Goal: Task Accomplishment & Management: Manage account settings

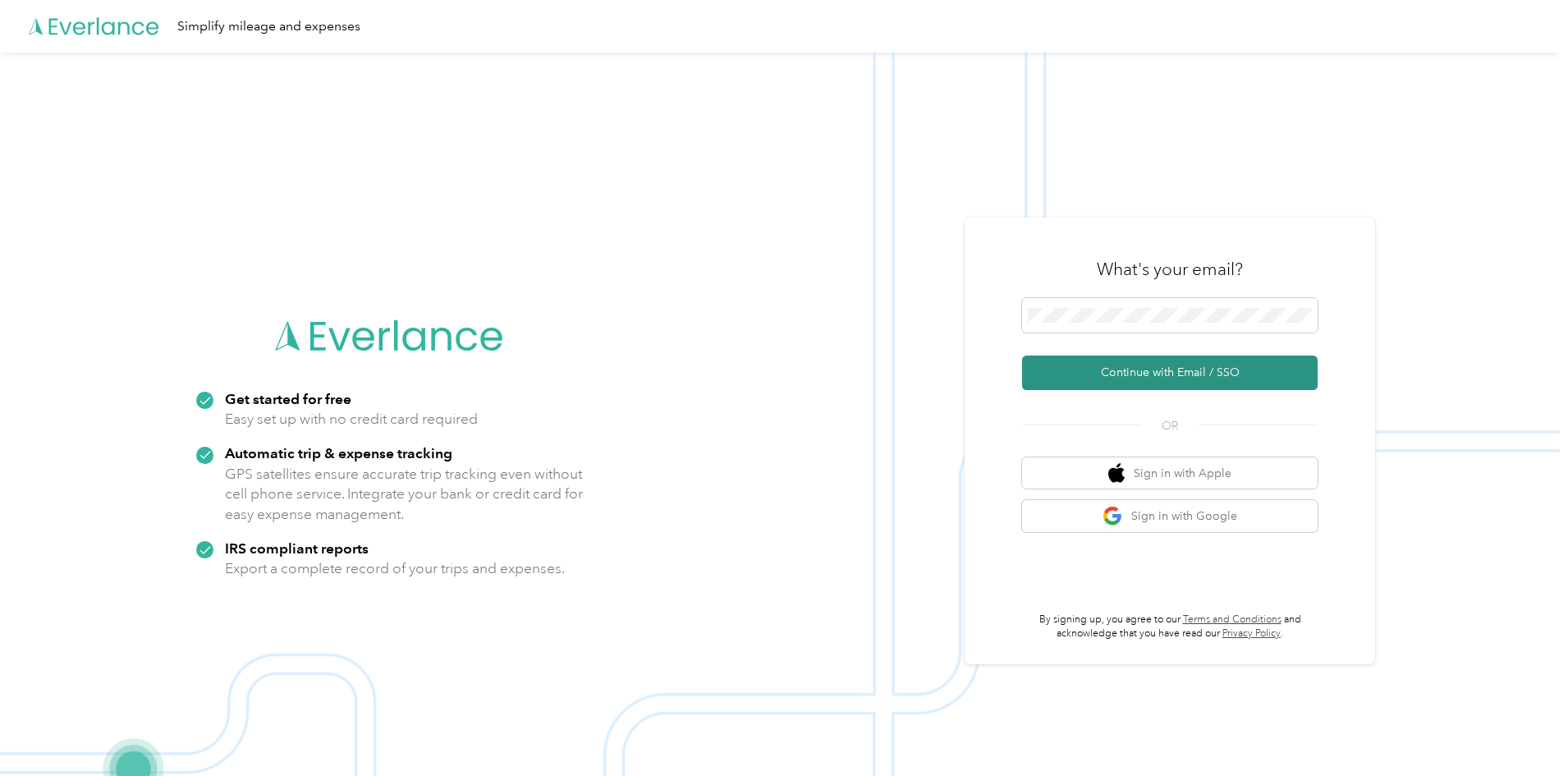
click at [1119, 364] on button "Continue with Email / SSO" at bounding box center [1170, 373] width 296 height 34
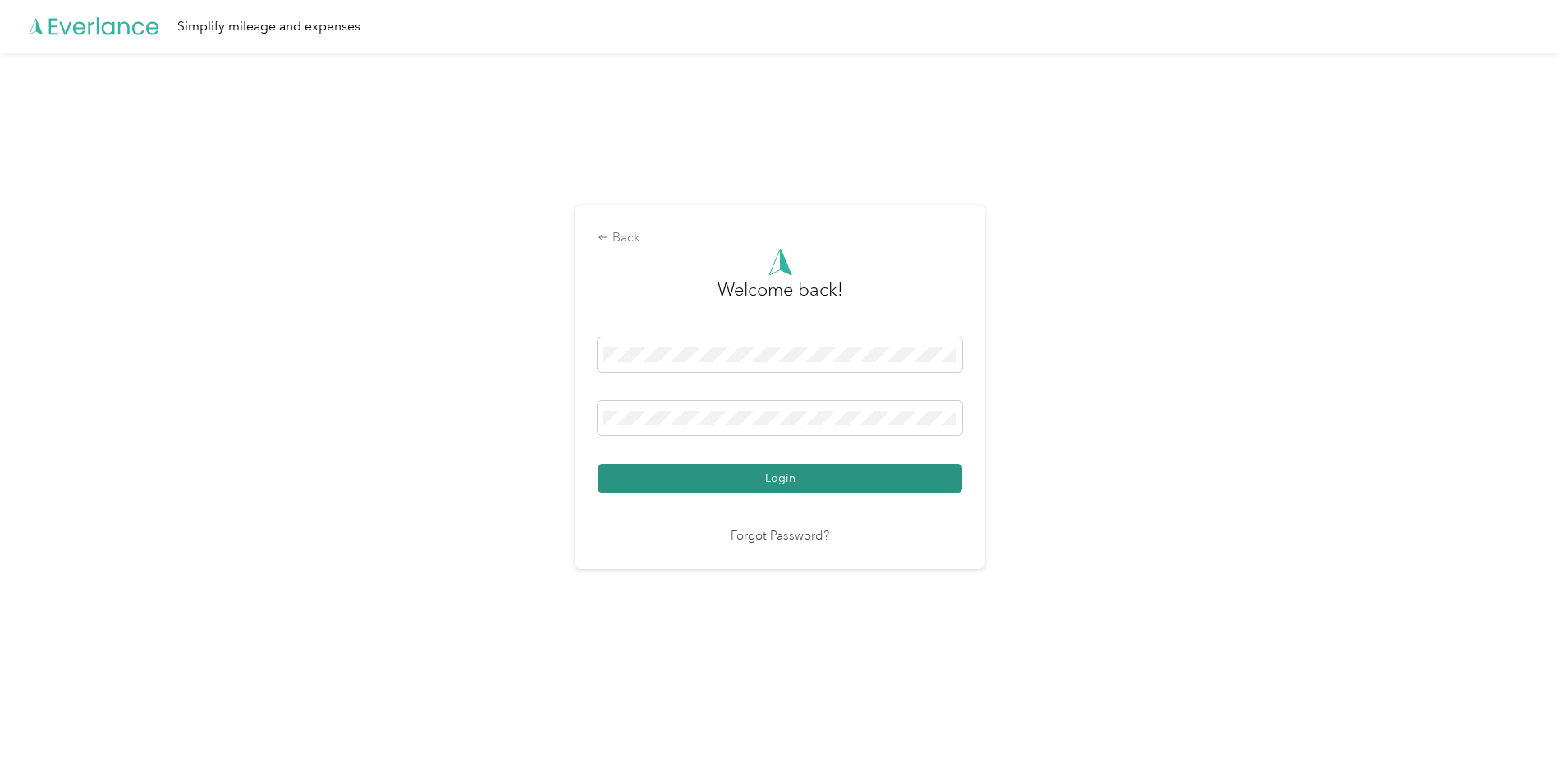
click at [808, 475] on button "Login" at bounding box center [780, 478] width 365 height 29
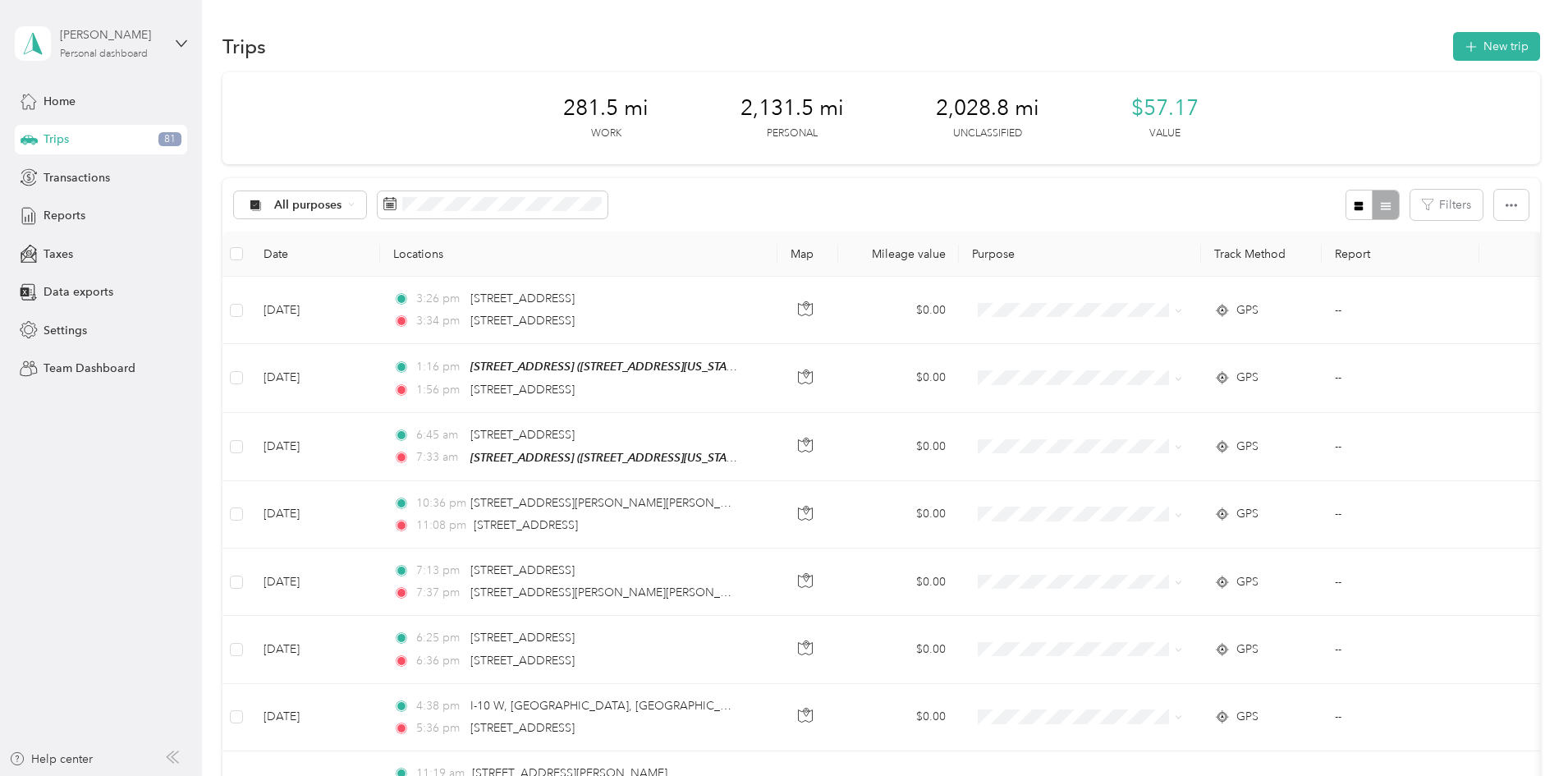
click at [146, 53] on div "Personal dashboard" at bounding box center [104, 54] width 88 height 10
click at [90, 143] on div "Team dashboard" at bounding box center [280, 135] width 508 height 29
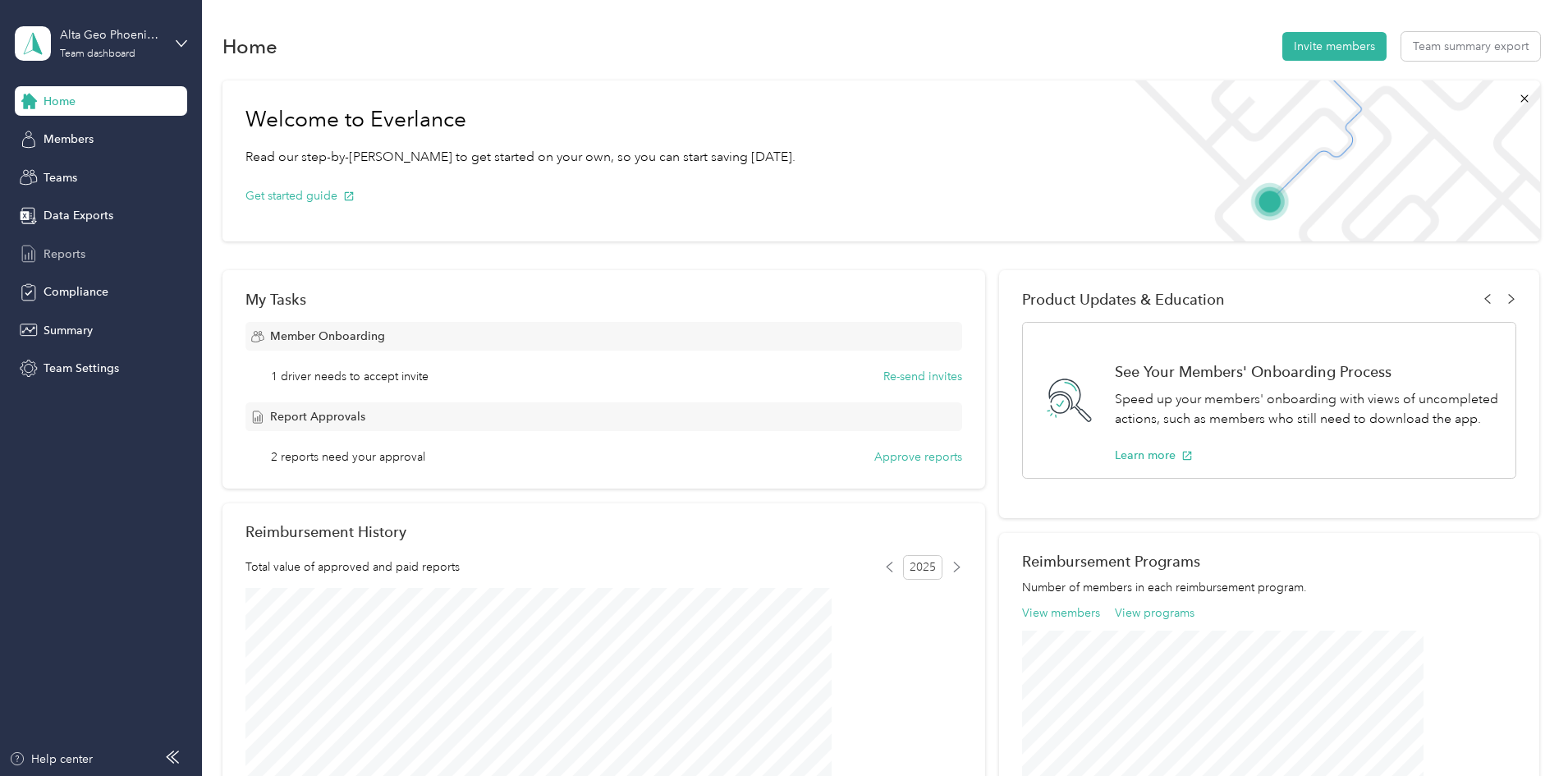
click at [69, 257] on span "Reports" at bounding box center [65, 254] width 42 height 17
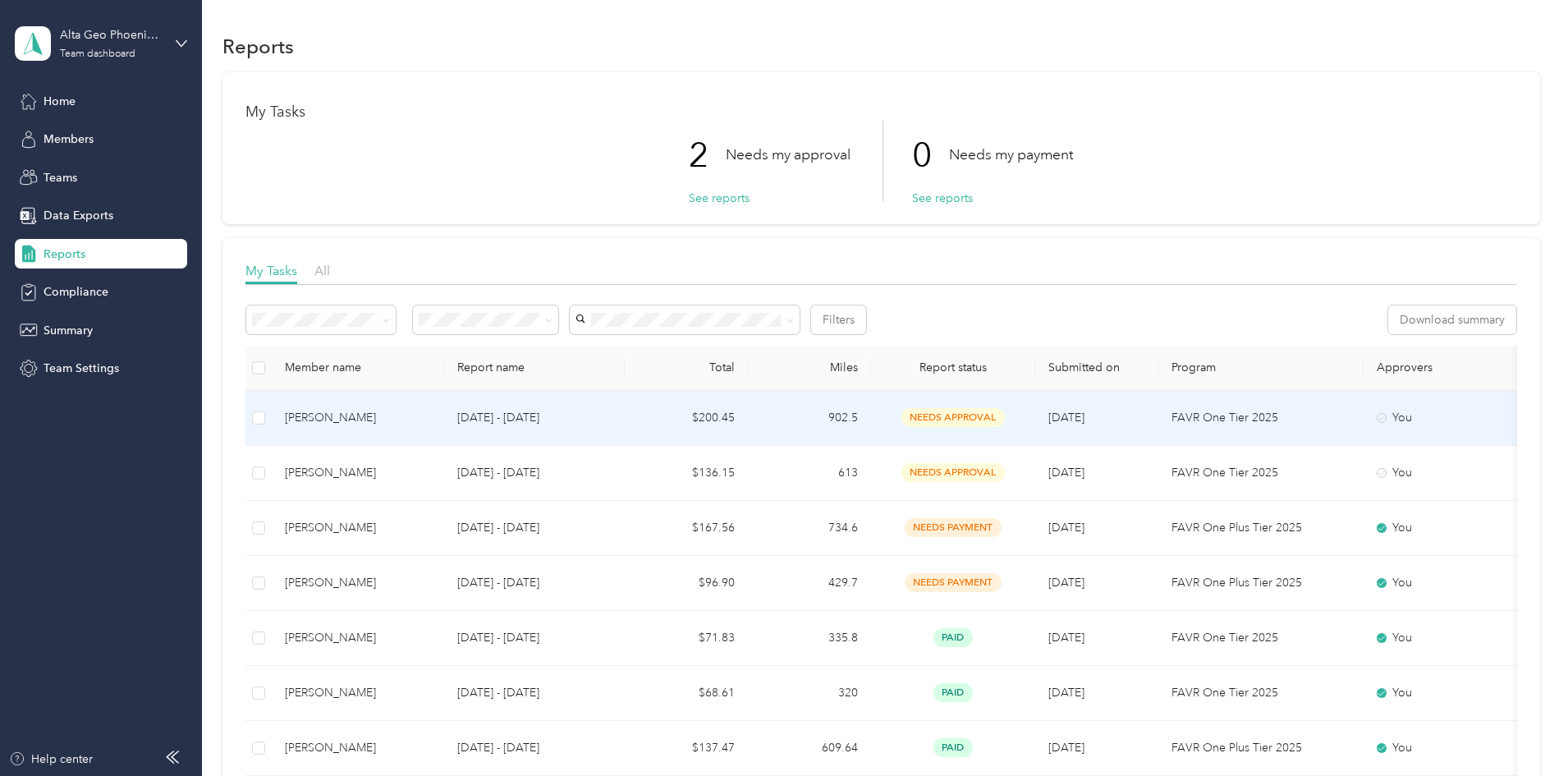
click at [1005, 412] on span "needs approval" at bounding box center [953, 417] width 103 height 19
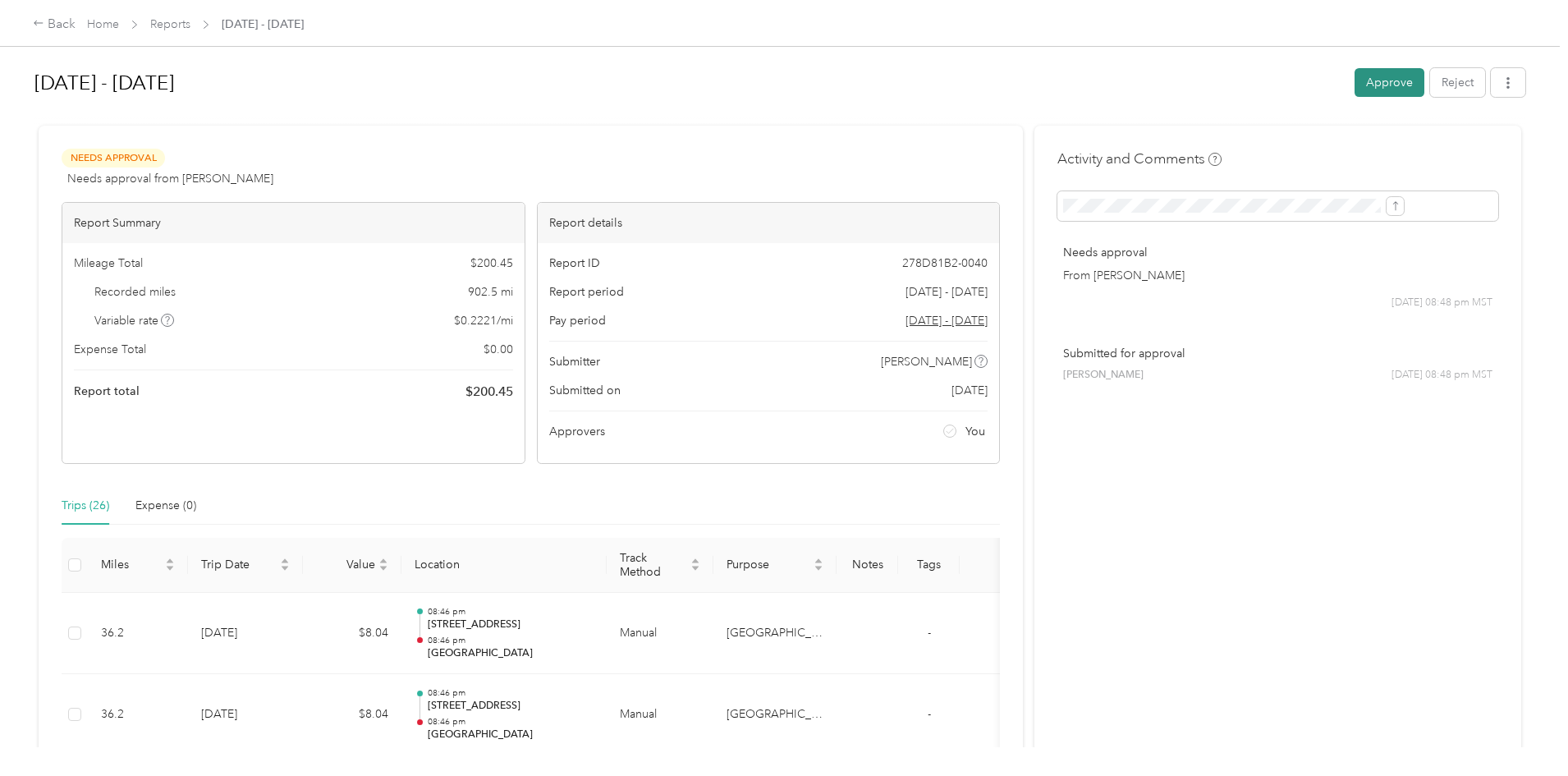
click at [1355, 87] on button "Approve" at bounding box center [1390, 82] width 70 height 29
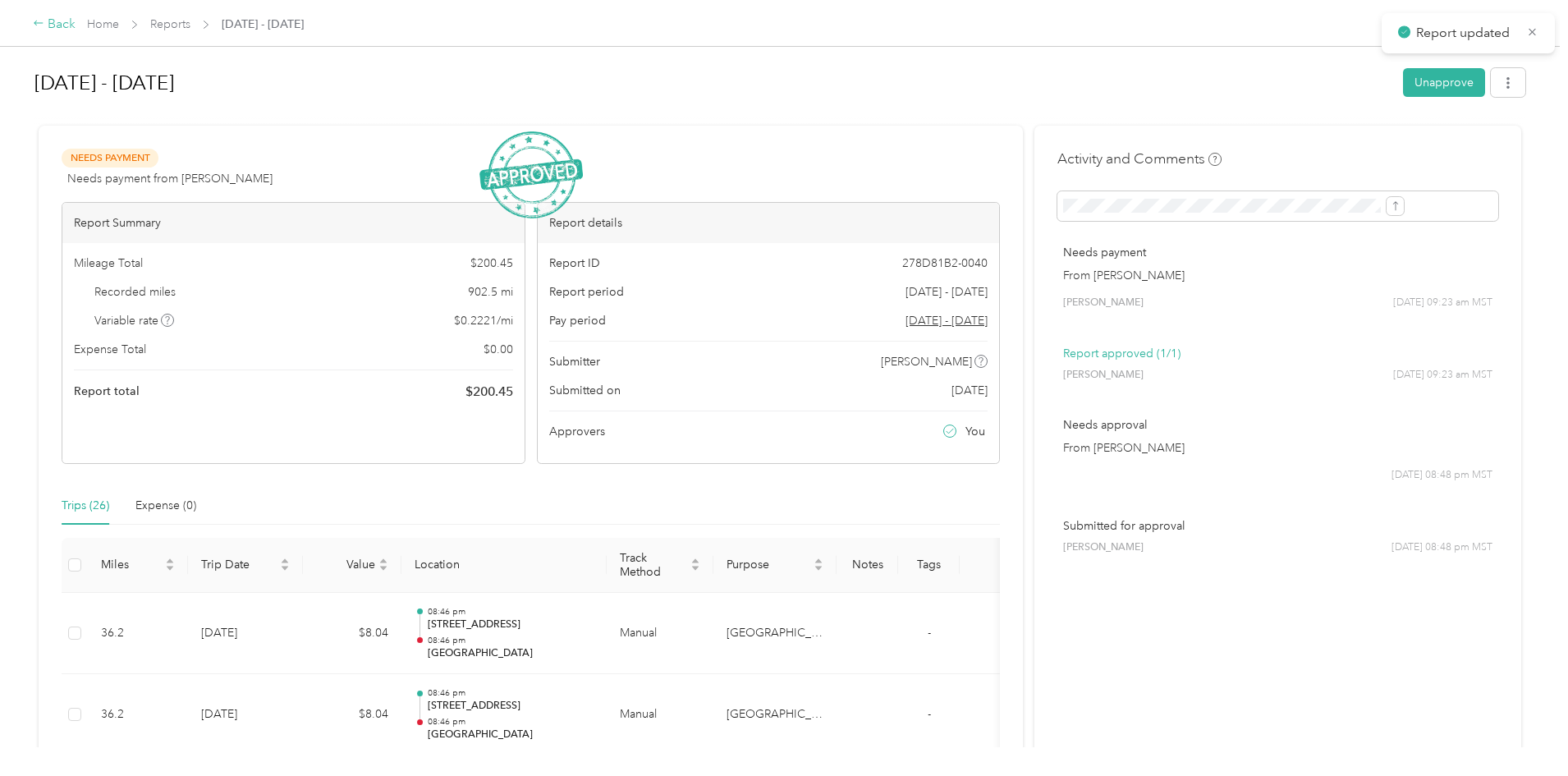
click at [76, 22] on div "Back" at bounding box center [54, 25] width 43 height 20
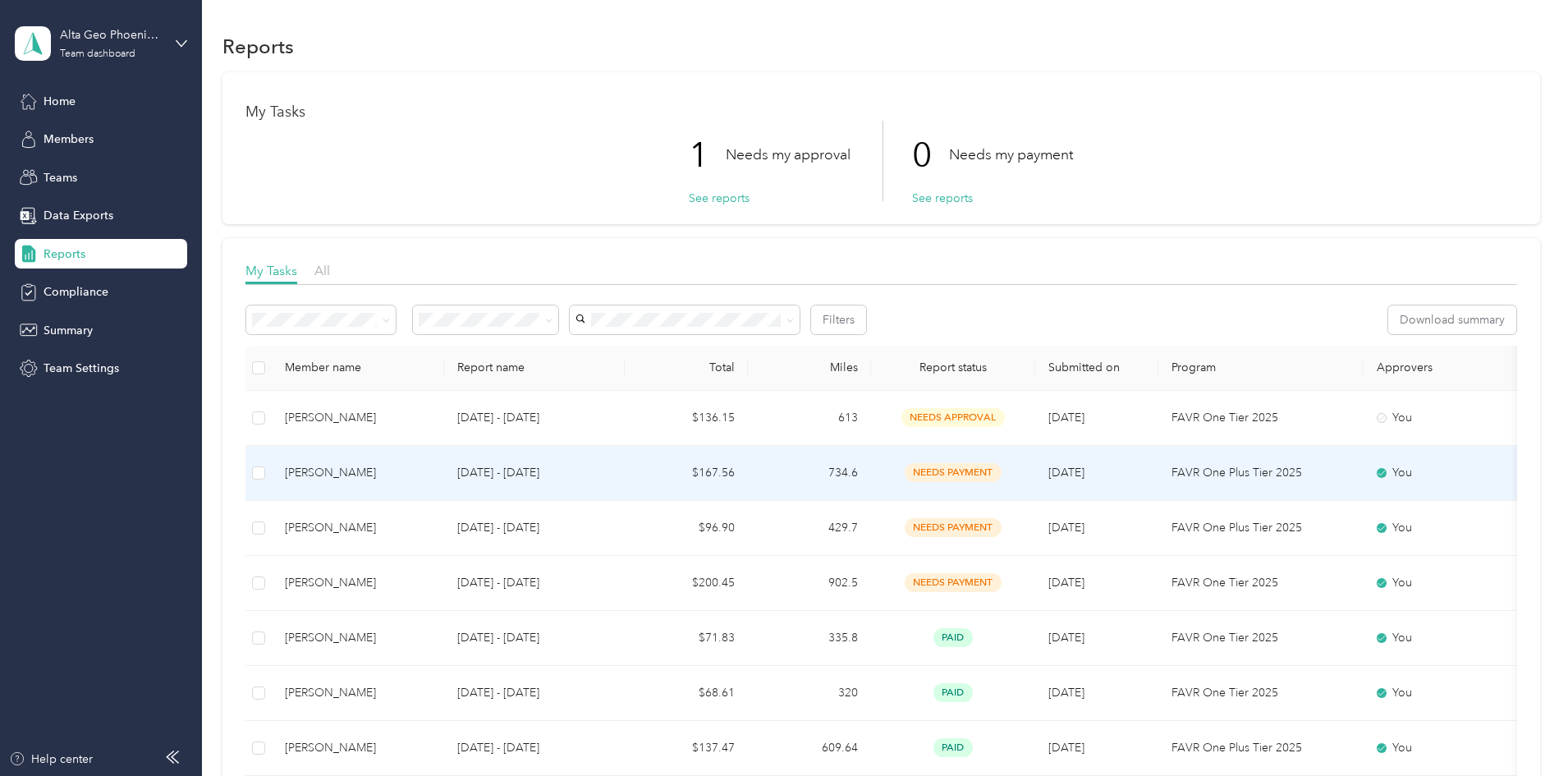
click at [1002, 475] on span "needs payment" at bounding box center [953, 472] width 97 height 19
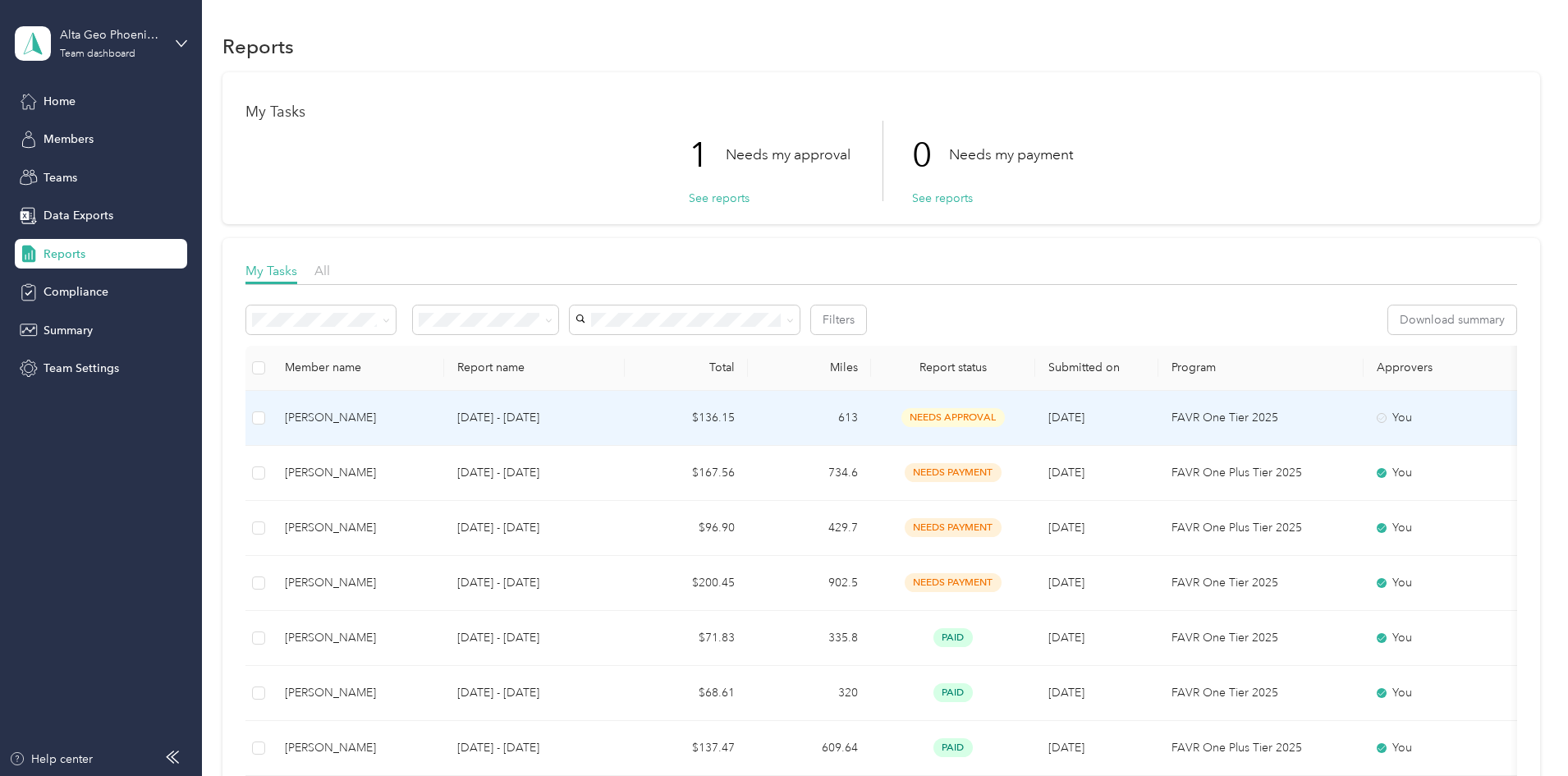
click at [1005, 416] on span "needs approval" at bounding box center [953, 417] width 103 height 19
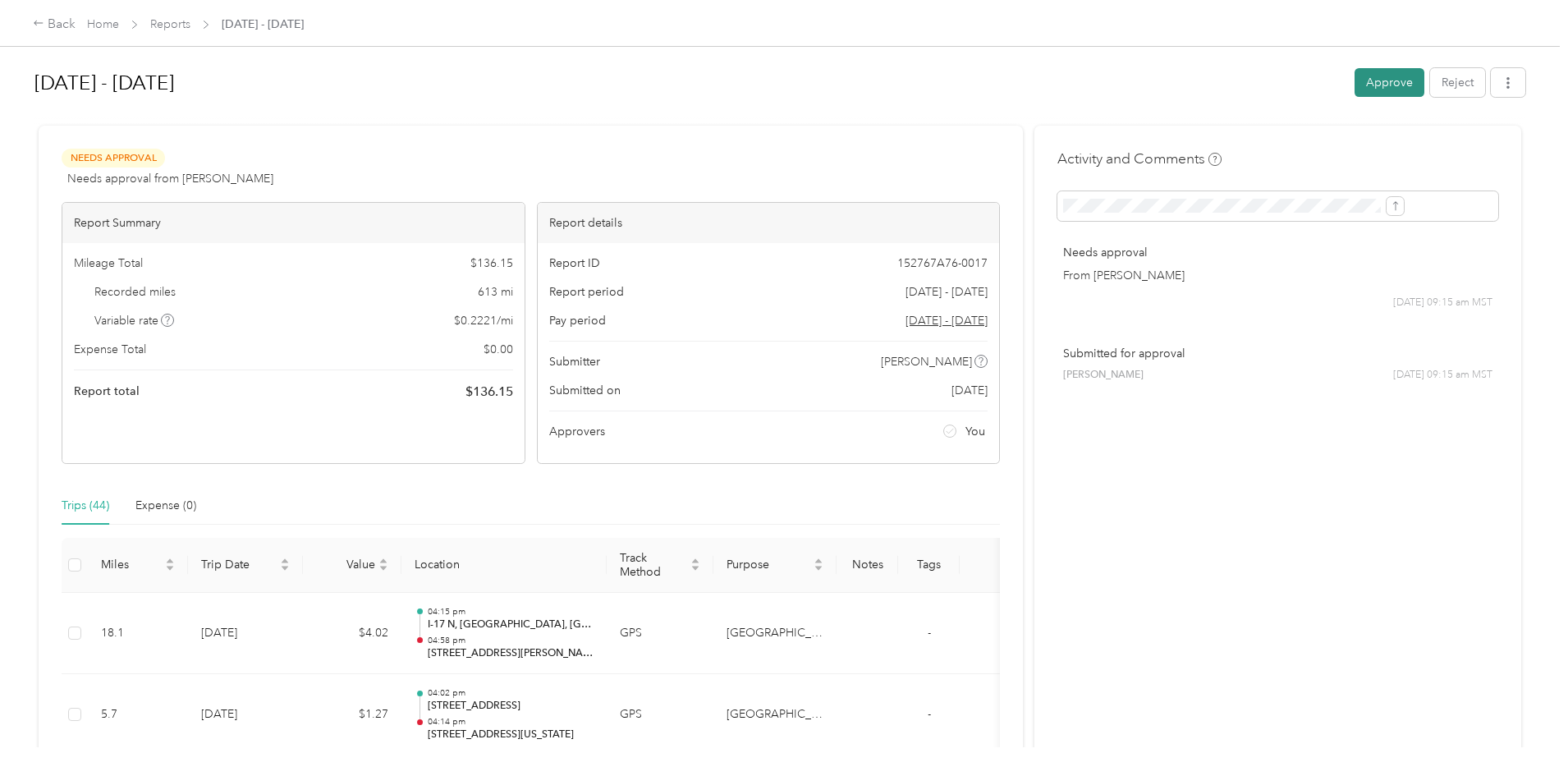
click at [1355, 91] on button "Approve" at bounding box center [1390, 82] width 70 height 29
